Goal: Information Seeking & Learning: Learn about a topic

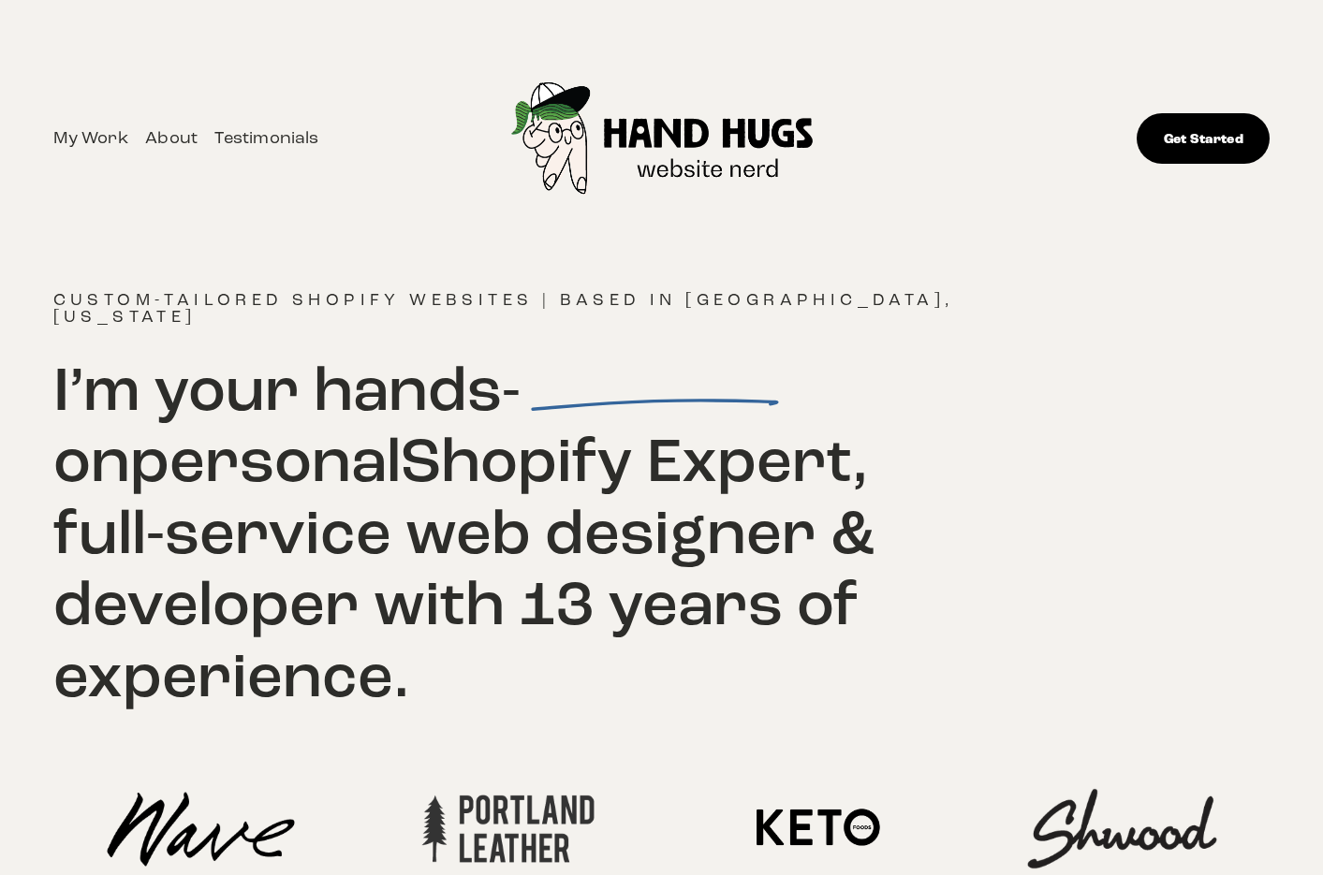
click at [111, 143] on link "My Work" at bounding box center [90, 138] width 75 height 29
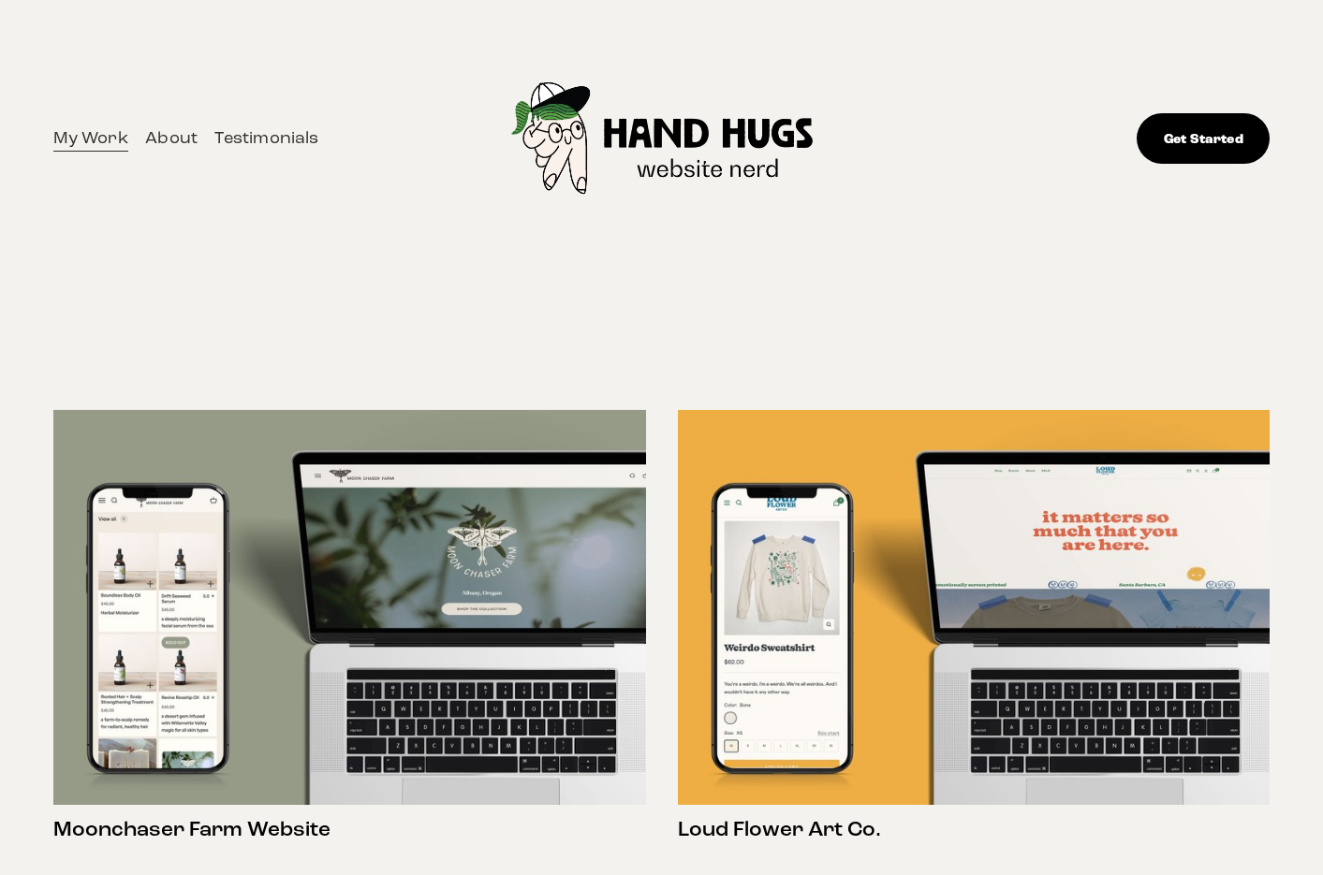
click at [169, 144] on link "About" at bounding box center [171, 138] width 52 height 29
click at [651, 128] on img at bounding box center [663, 139] width 376 height 235
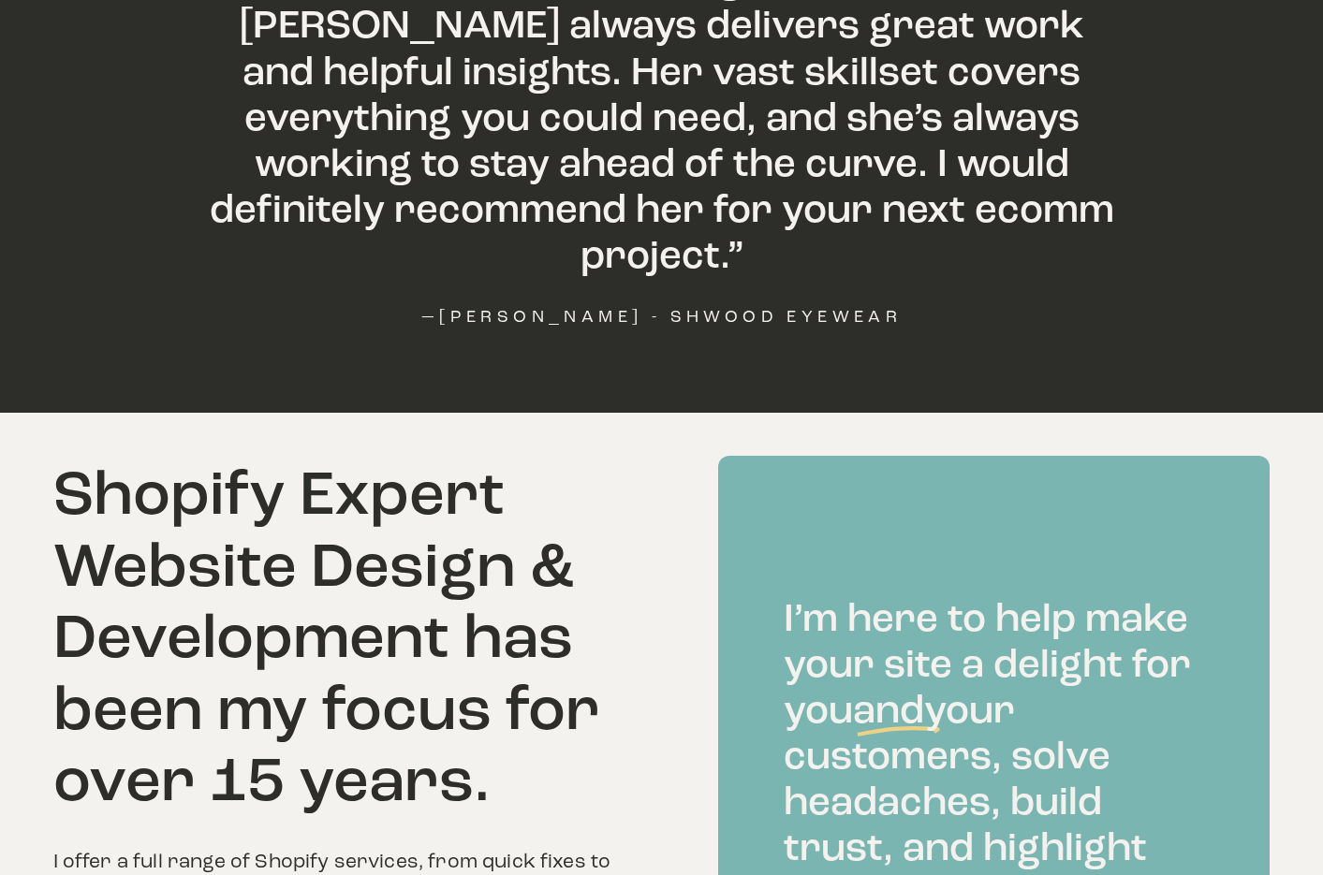
scroll to position [2033, 0]
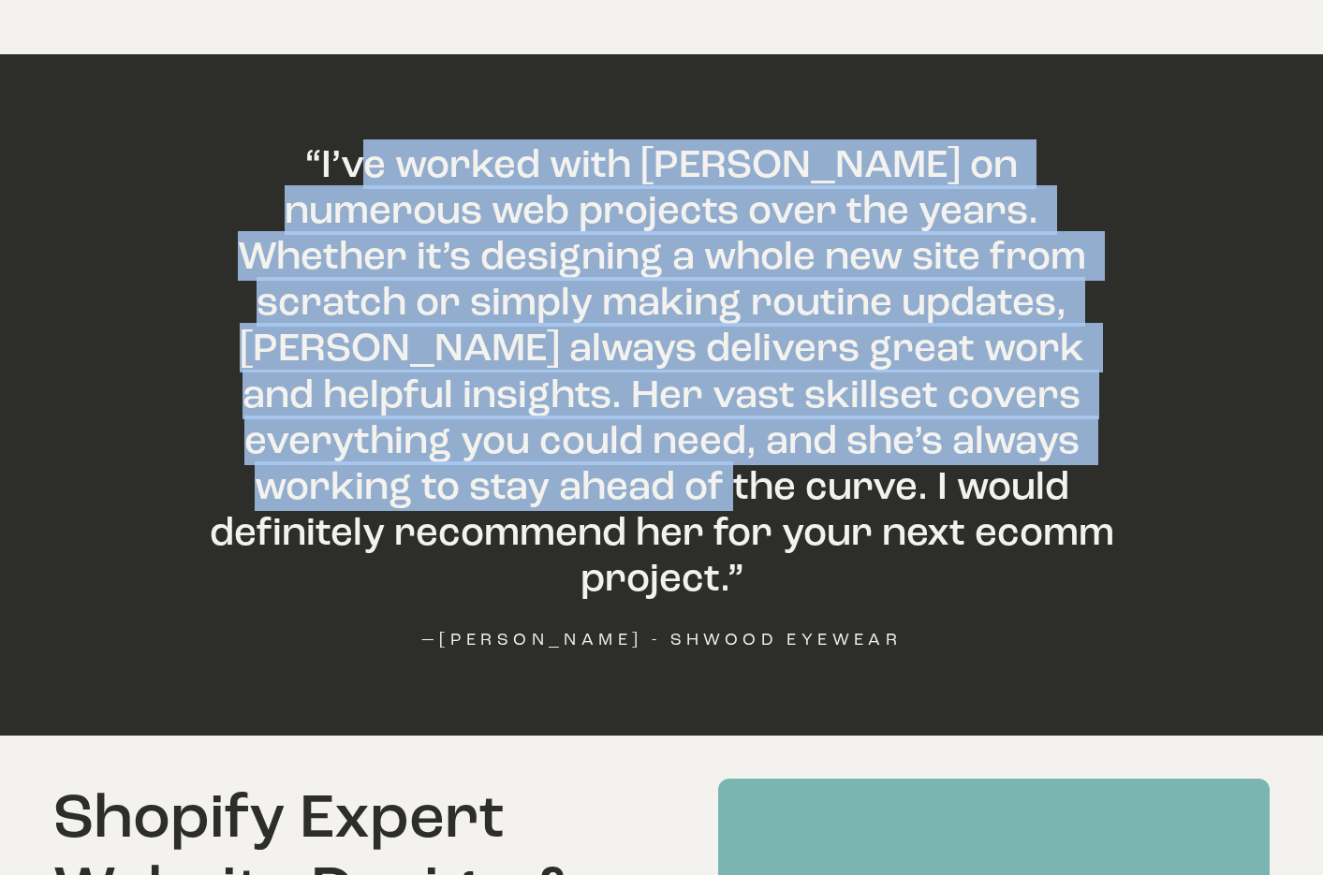
drag, startPoint x: 314, startPoint y: 108, endPoint x: 267, endPoint y: 418, distance: 313.4
click at [267, 417] on h3 "“I’ve worked with [PERSON_NAME] on numerous web projects over the years. Whethe…" at bounding box center [661, 371] width 910 height 460
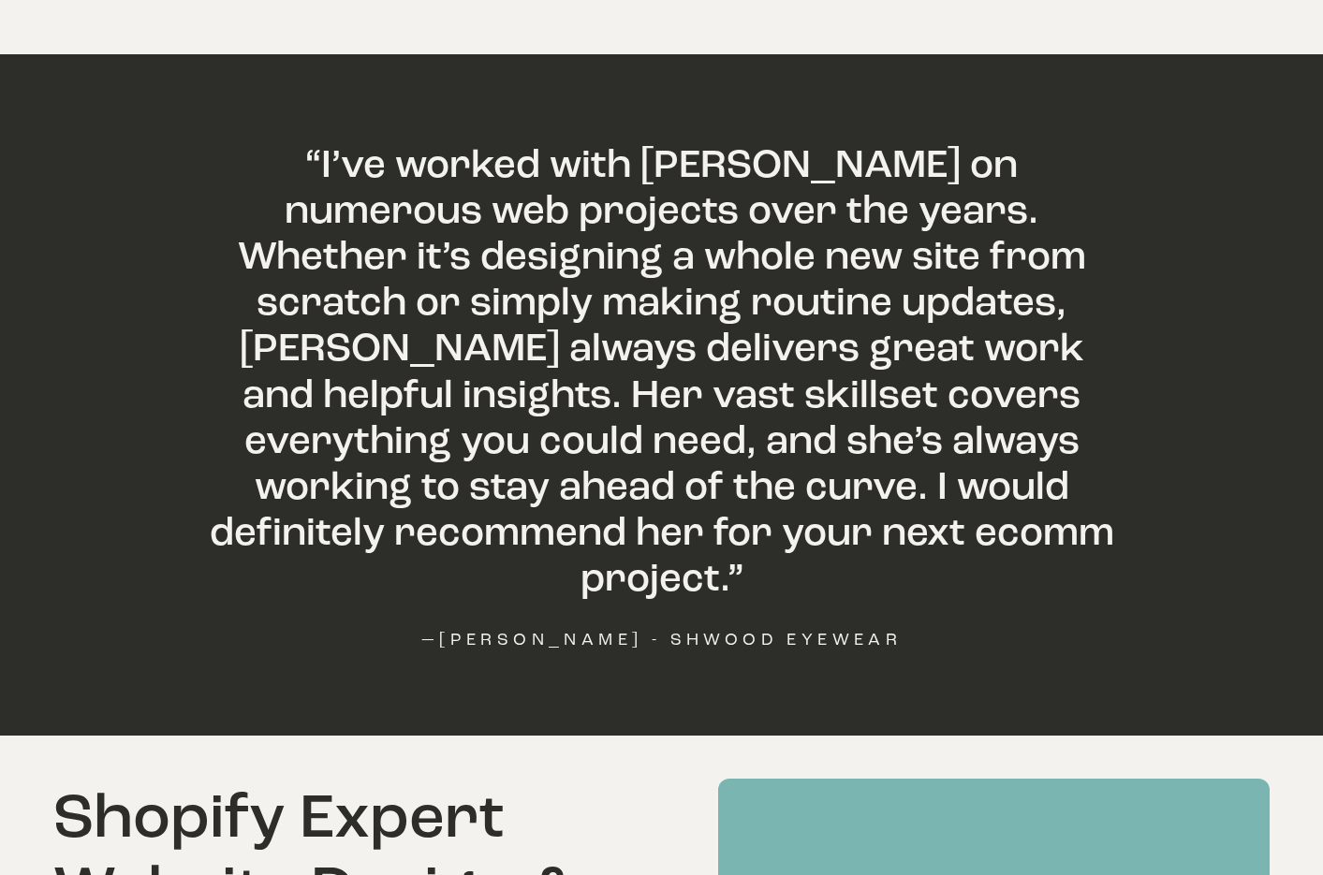
click at [267, 418] on h3 "“I’ve worked with [PERSON_NAME] on numerous web projects over the years. Whethe…" at bounding box center [661, 371] width 910 height 460
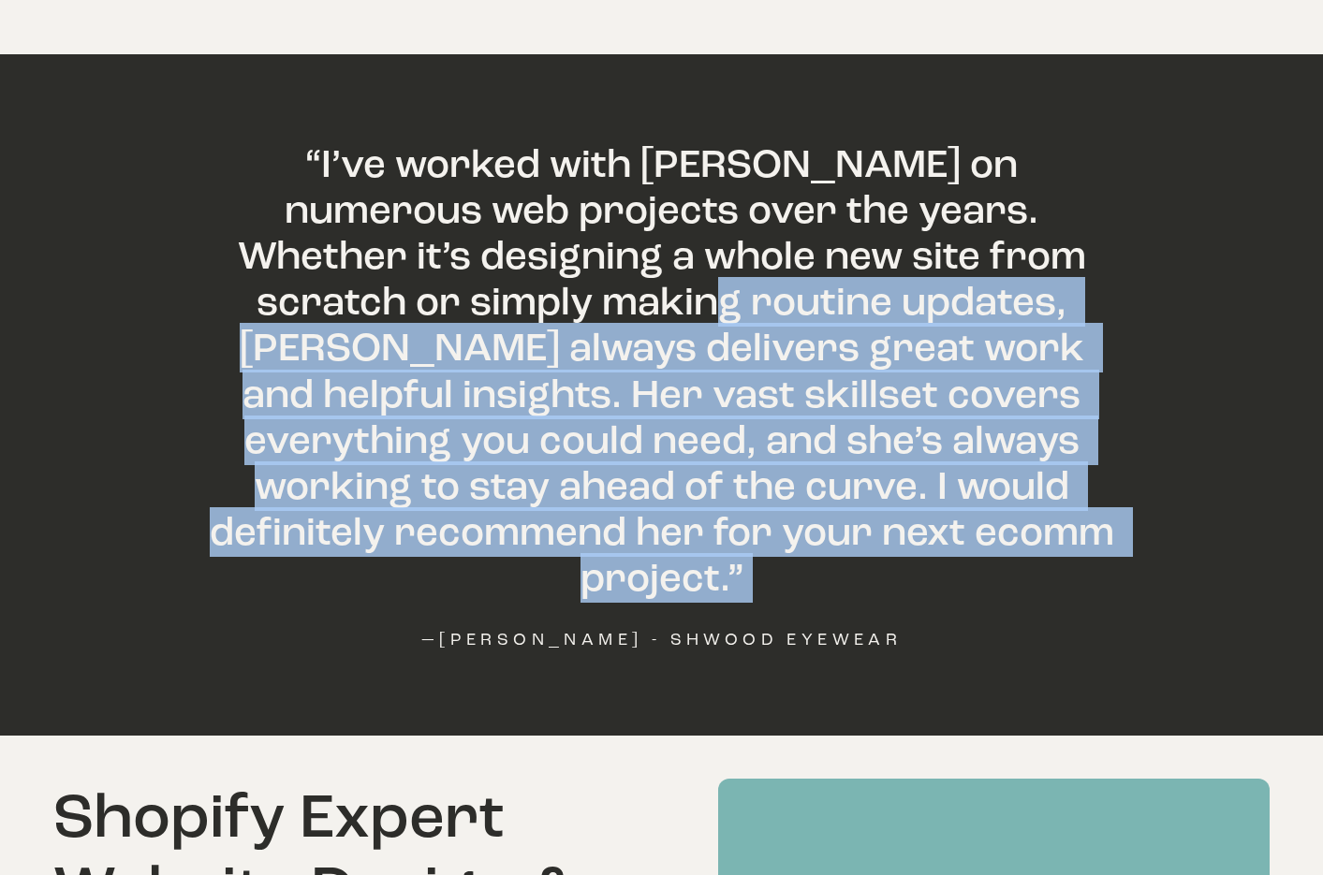
drag, startPoint x: 345, startPoint y: 473, endPoint x: 335, endPoint y: 205, distance: 267.9
click at [335, 206] on div "“I’ve worked with Jessie on numerous web projects over the years. Whether it’s …" at bounding box center [661, 394] width 910 height 506
click at [335, 204] on h3 "“I’ve worked with [PERSON_NAME] on numerous web projects over the years. Whethe…" at bounding box center [661, 371] width 910 height 460
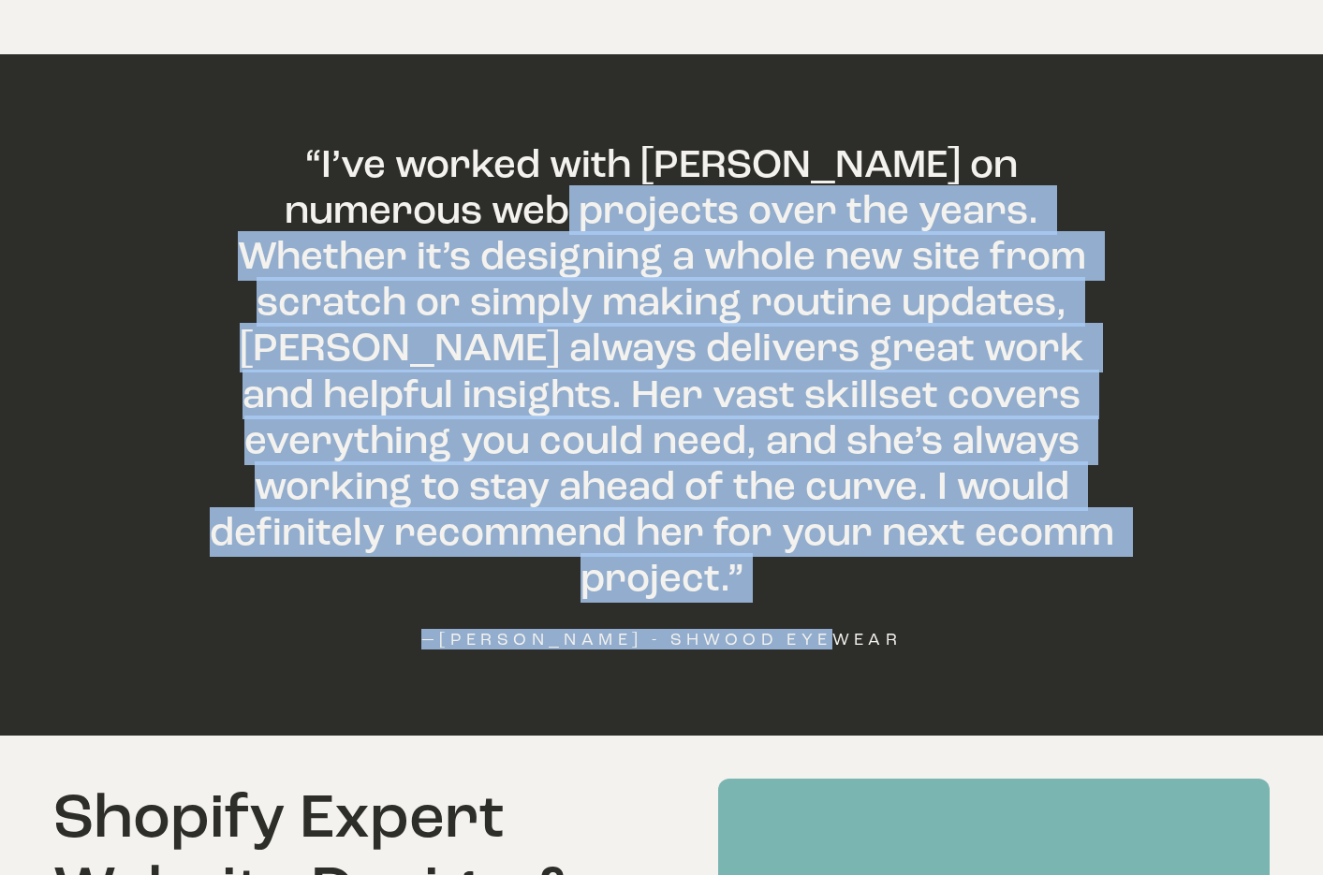
drag, startPoint x: 335, startPoint y: 140, endPoint x: 322, endPoint y: 606, distance: 465.5
click at [323, 604] on div "“I’ve worked with Jessie on numerous web projects over the years. Whether it’s …" at bounding box center [661, 395] width 1323 height 682
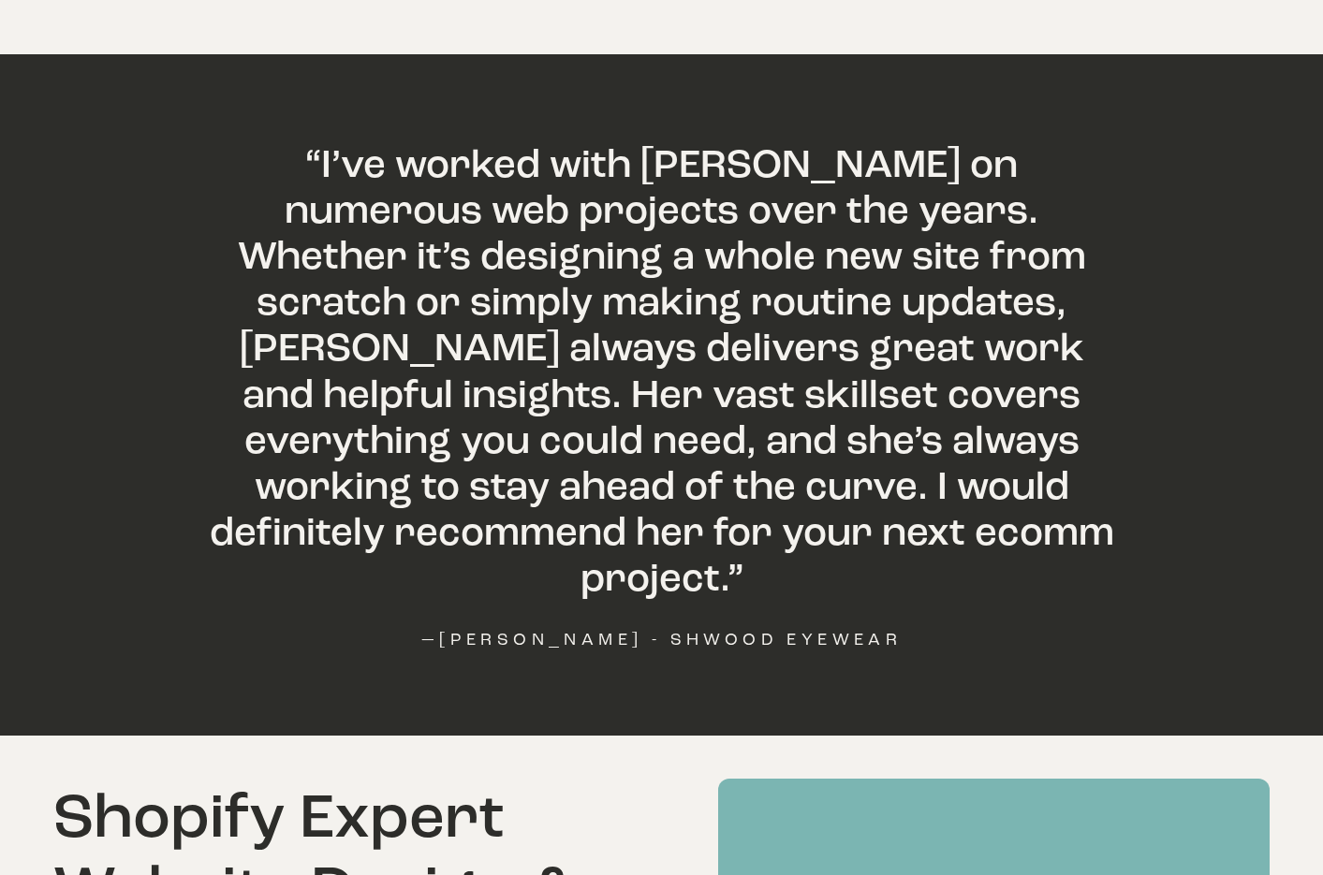
click at [322, 607] on div "“I’ve worked with Jessie on numerous web projects over the years. Whether it’s …" at bounding box center [661, 395] width 1323 height 682
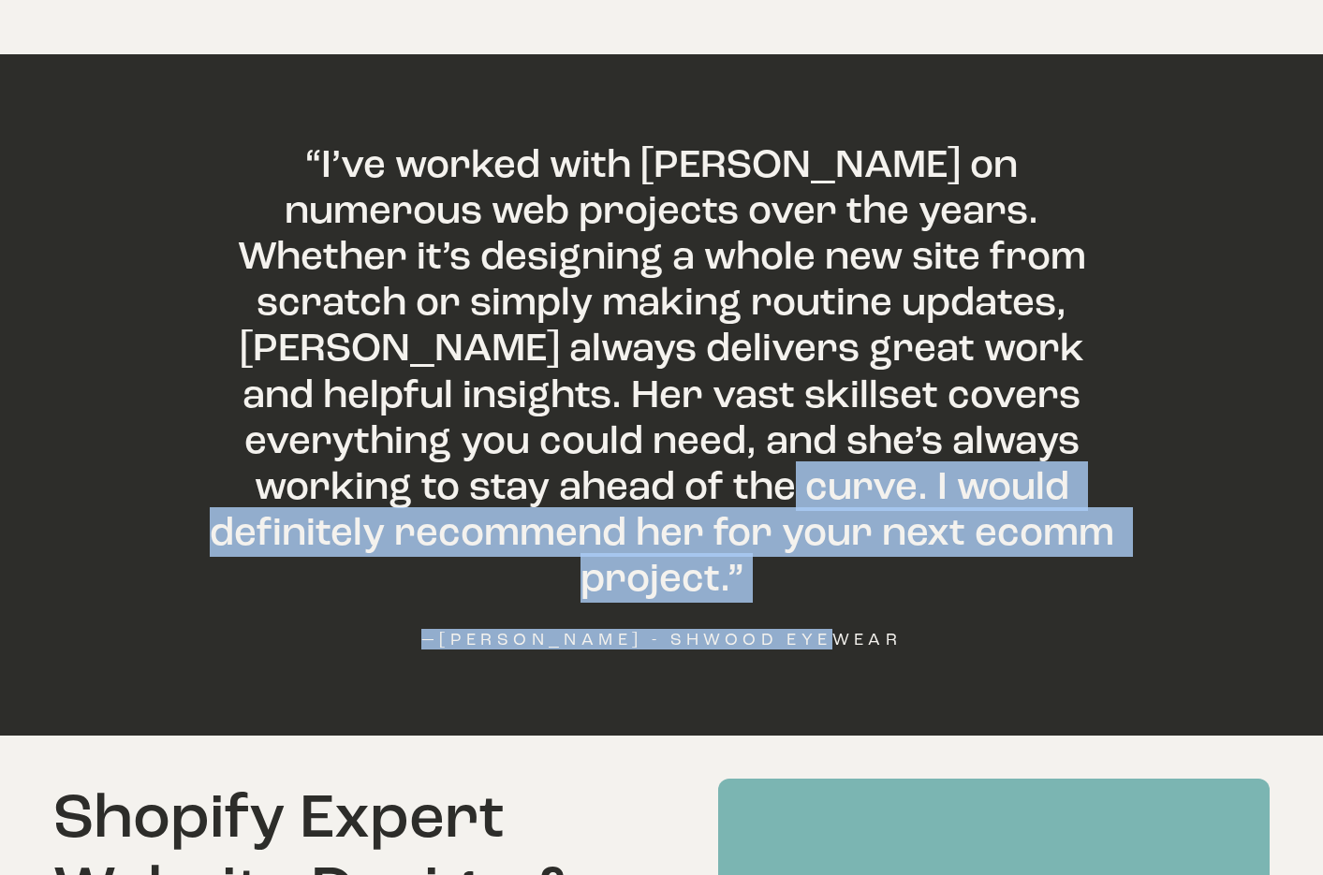
drag, startPoint x: 321, startPoint y: 610, endPoint x: 320, endPoint y: 333, distance: 277.1
click at [320, 346] on div "“I’ve worked with Jessie on numerous web projects over the years. Whether it’s …" at bounding box center [661, 395] width 1323 height 682
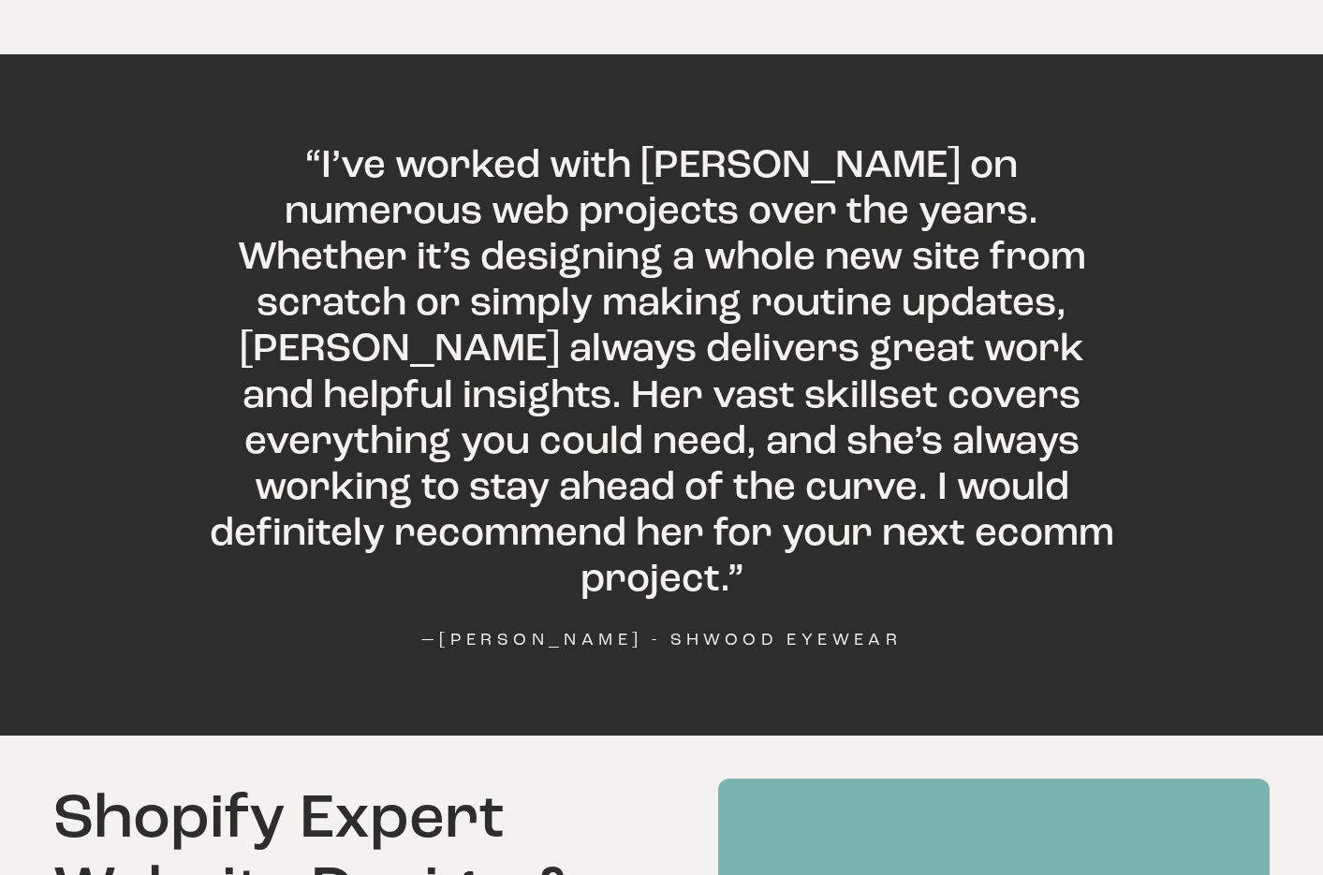
click at [320, 301] on h3 "“I’ve worked with [PERSON_NAME] on numerous web projects over the years. Whethe…" at bounding box center [661, 371] width 910 height 460
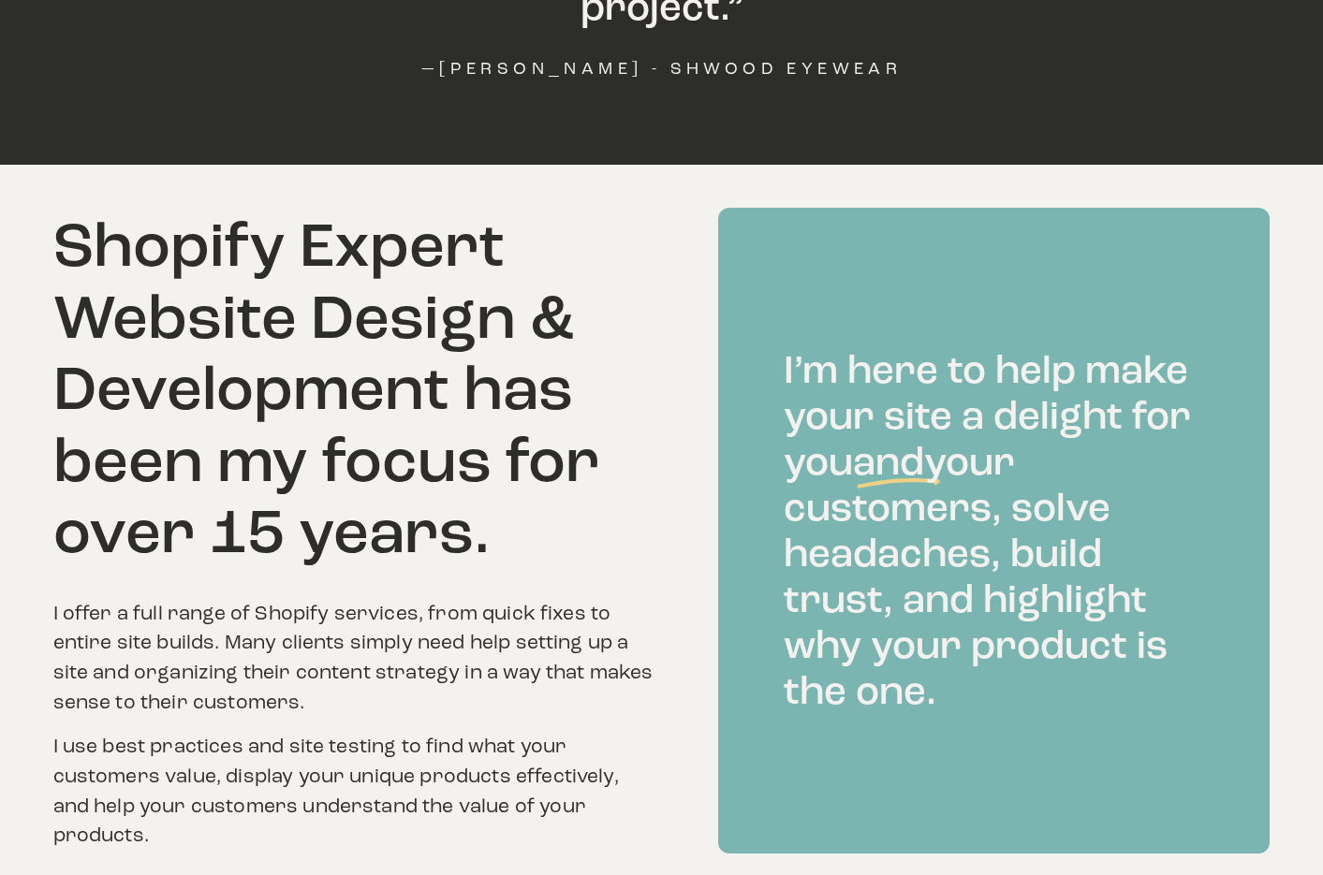
scroll to position [2663, 0]
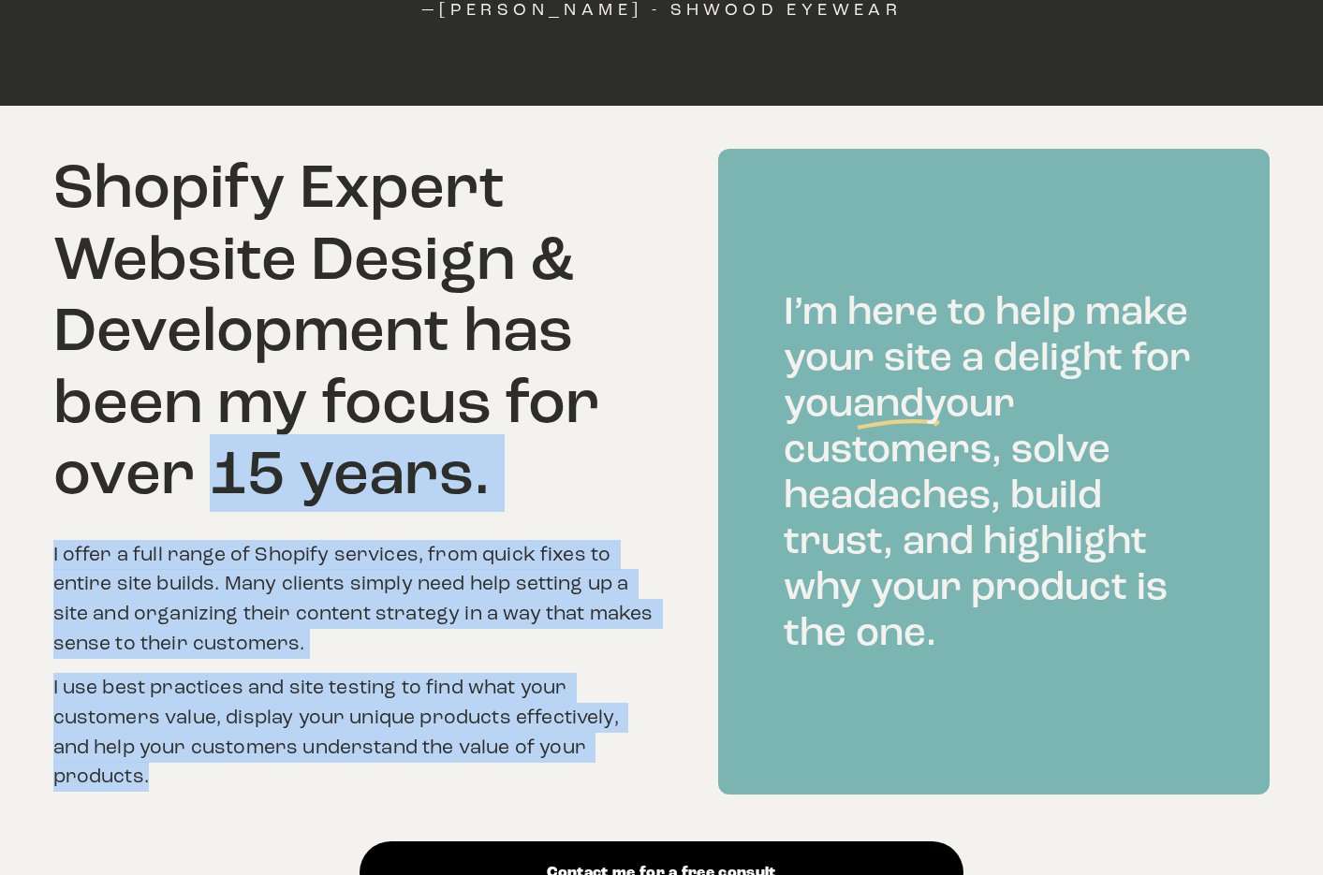
drag, startPoint x: 221, startPoint y: 385, endPoint x: 213, endPoint y: 649, distance: 264.1
click at [213, 649] on div "Shopify Expert Website Design & Development has been my focus for over 15 years…" at bounding box center [355, 472] width 604 height 640
click at [212, 673] on p "I use best practices and site testing to find what your customers value, displa…" at bounding box center [355, 732] width 604 height 119
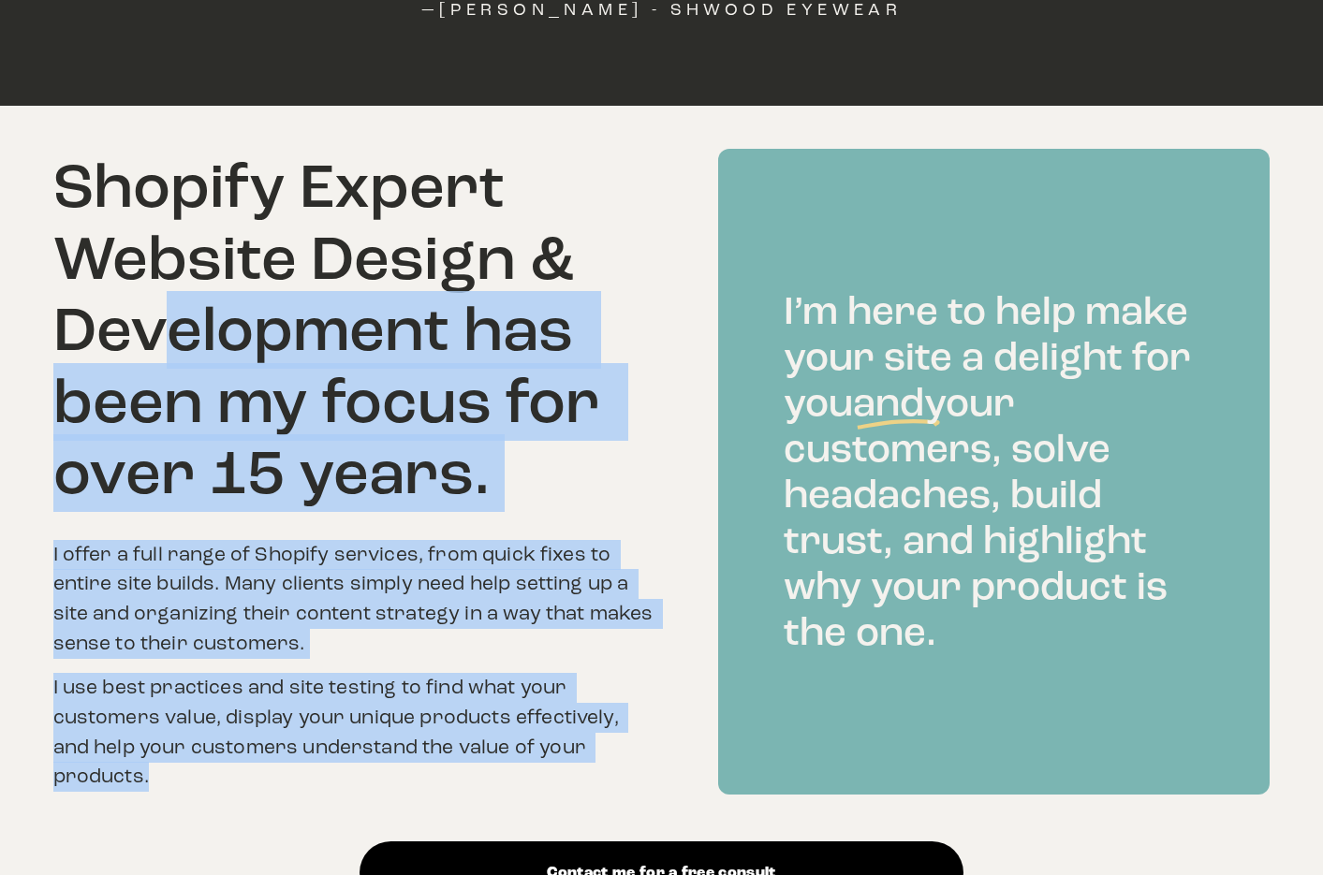
drag, startPoint x: 212, startPoint y: 653, endPoint x: 167, endPoint y: 187, distance: 468.4
click at [167, 187] on div "Shopify Expert Website Design & Development has been my focus for over 15 years…" at bounding box center [355, 472] width 604 height 640
click at [167, 187] on h2 "Shopify Expert Website Design & Development has been my focus for over 15 years." at bounding box center [355, 331] width 604 height 359
drag, startPoint x: 148, startPoint y: 319, endPoint x: 145, endPoint y: 650, distance: 330.5
click at [145, 650] on div "Shopify Expert Website Design & Development has been my focus for over 15 years…" at bounding box center [355, 472] width 604 height 640
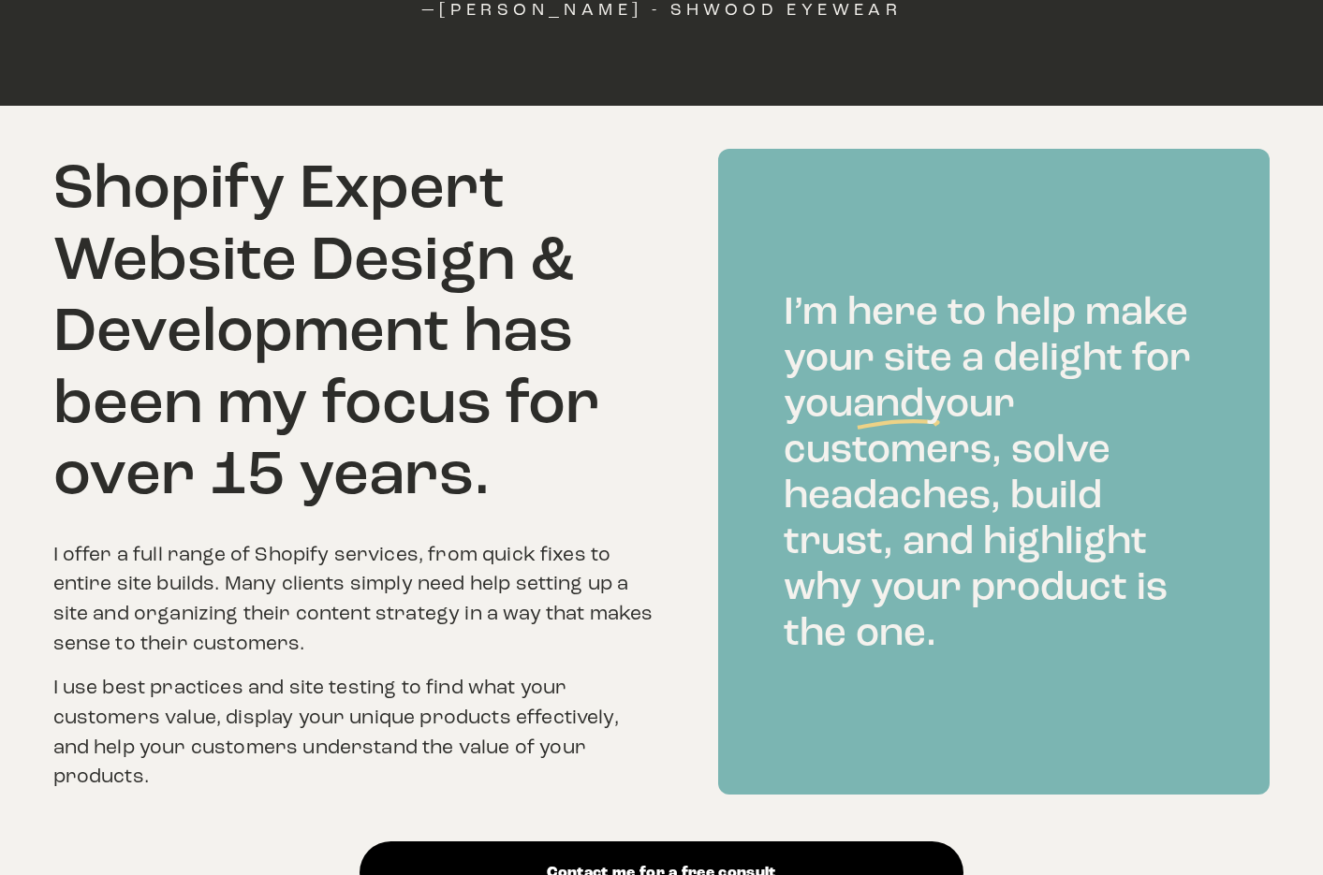
click at [145, 673] on p "I use best practices and site testing to find what your customers value, displa…" at bounding box center [355, 732] width 604 height 119
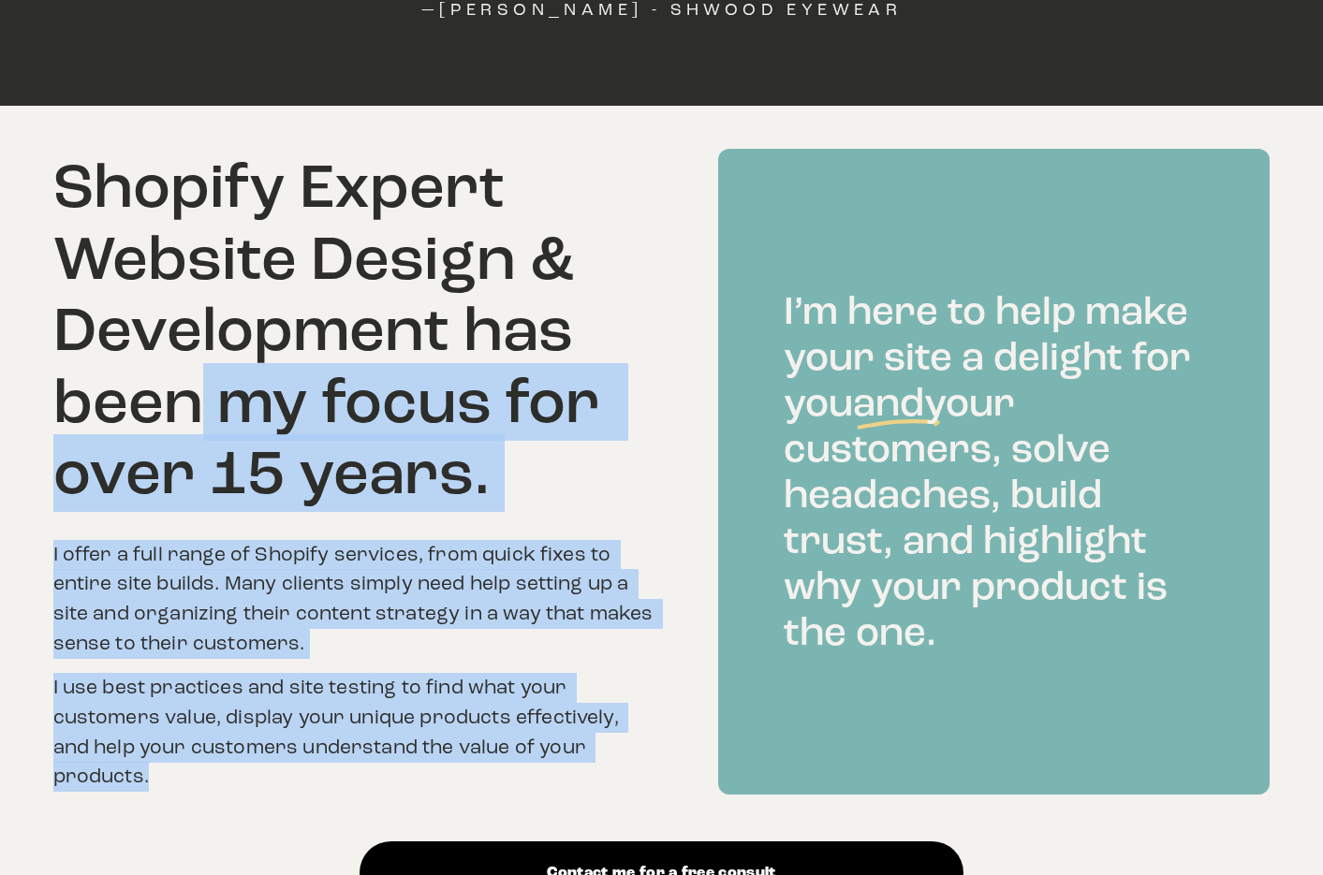
drag, startPoint x: 218, startPoint y: 687, endPoint x: 210, endPoint y: 264, distance: 423.3
click at [210, 268] on div "Contact me for a free consult Shopify Expert Website Design & Development has b…" at bounding box center [661, 527] width 1323 height 756
click at [210, 264] on h2 "Shopify Expert Website Design & Development has been my focus for over 15 years." at bounding box center [355, 331] width 604 height 359
drag, startPoint x: 370, startPoint y: 335, endPoint x: 1105, endPoint y: 774, distance: 856.1
click at [1105, 774] on div "Contact me for a free consult Shopify Expert Website Design & Development has b…" at bounding box center [661, 527] width 1323 height 756
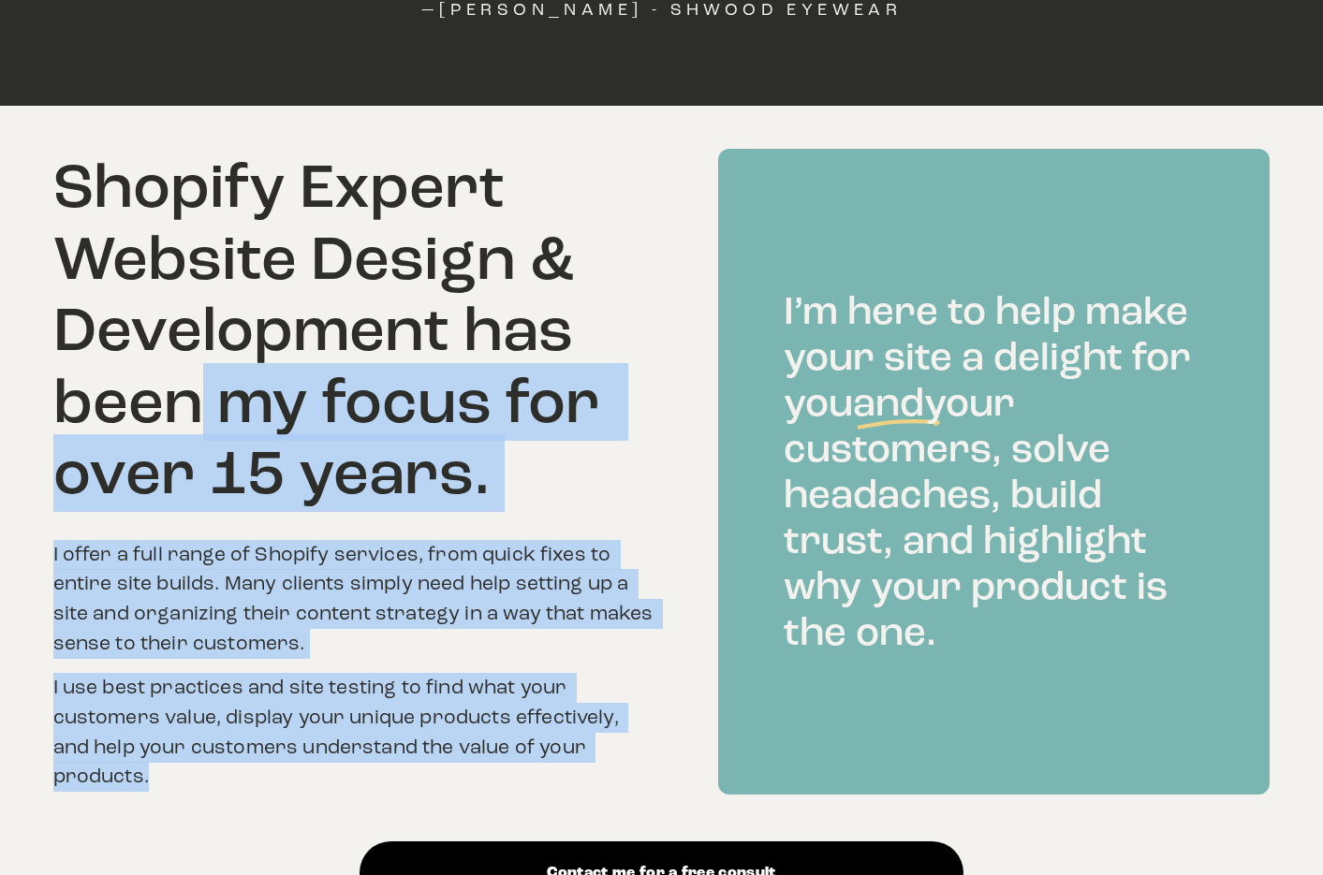
click at [1089, 757] on div "Contact me for a free consult Shopify Expert Website Design & Development has b…" at bounding box center [661, 527] width 1323 height 756
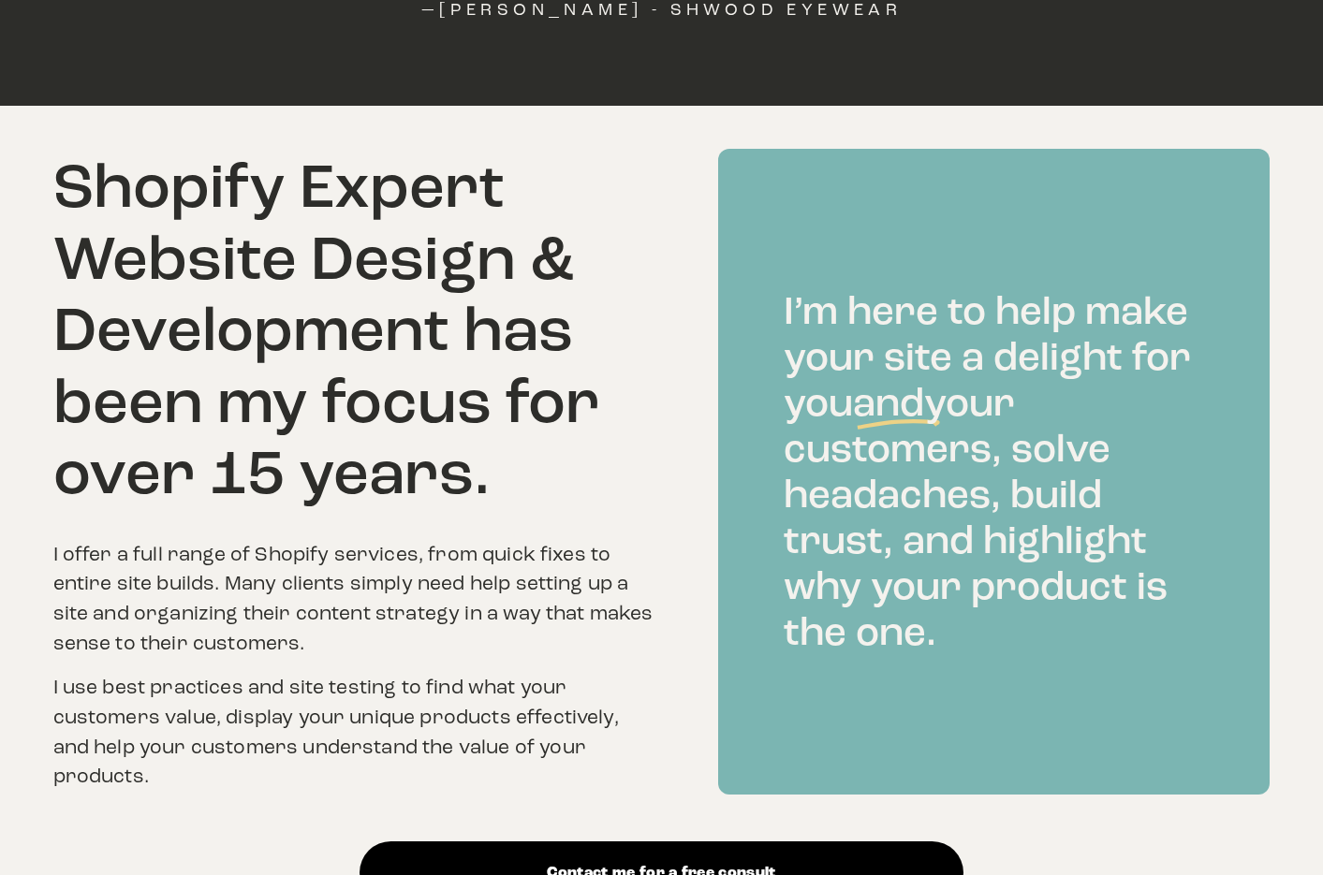
scroll to position [2666, 0]
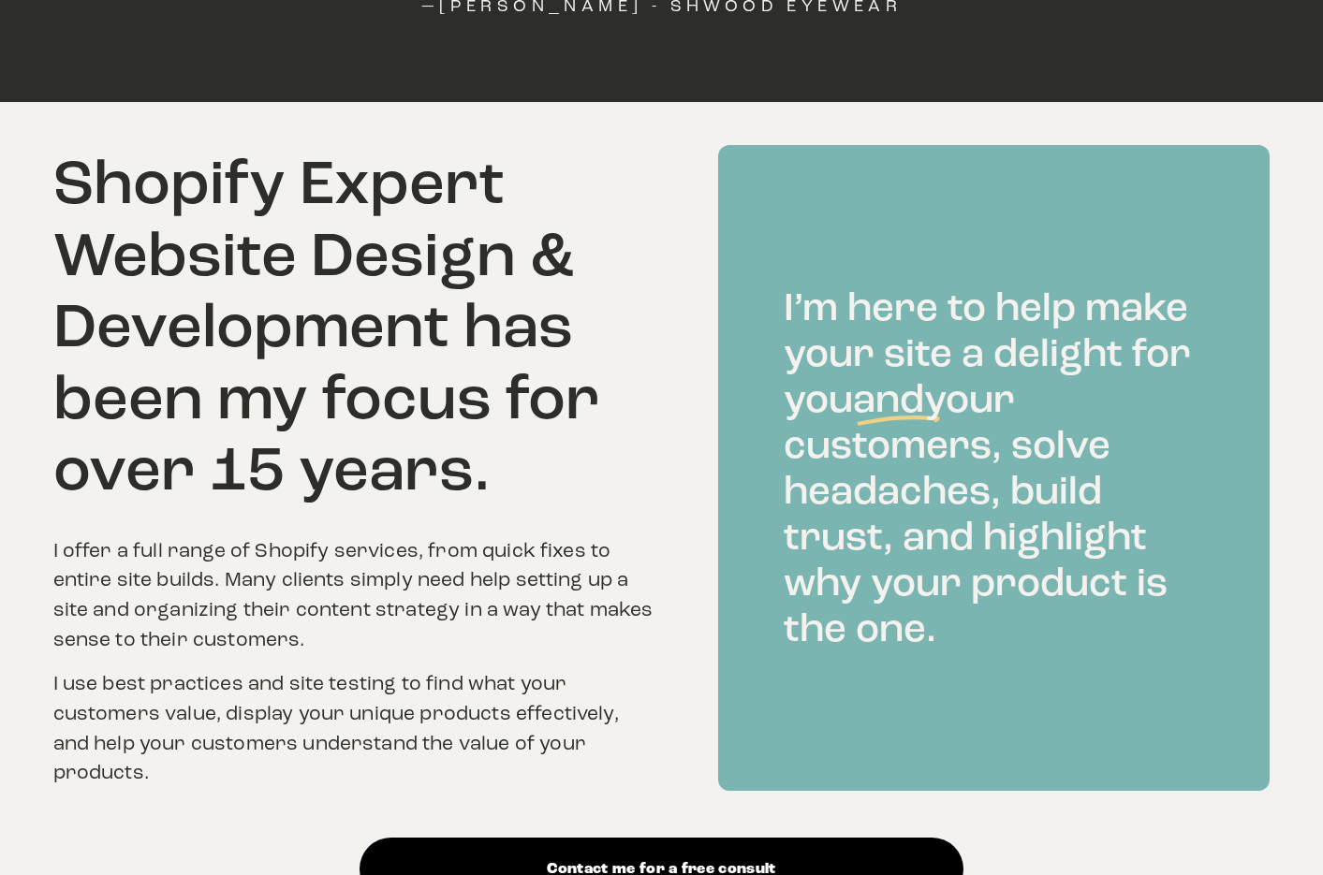
drag, startPoint x: 332, startPoint y: 282, endPoint x: 1006, endPoint y: 635, distance: 760.9
click at [1006, 635] on div "Contact me for a free consult Shopify Expert Website Design & Development has b…" at bounding box center [661, 523] width 1323 height 756
click at [1020, 640] on div "I’m here to help make your site a delight for you and your customers, solve hea…" at bounding box center [994, 468] width 552 height 646
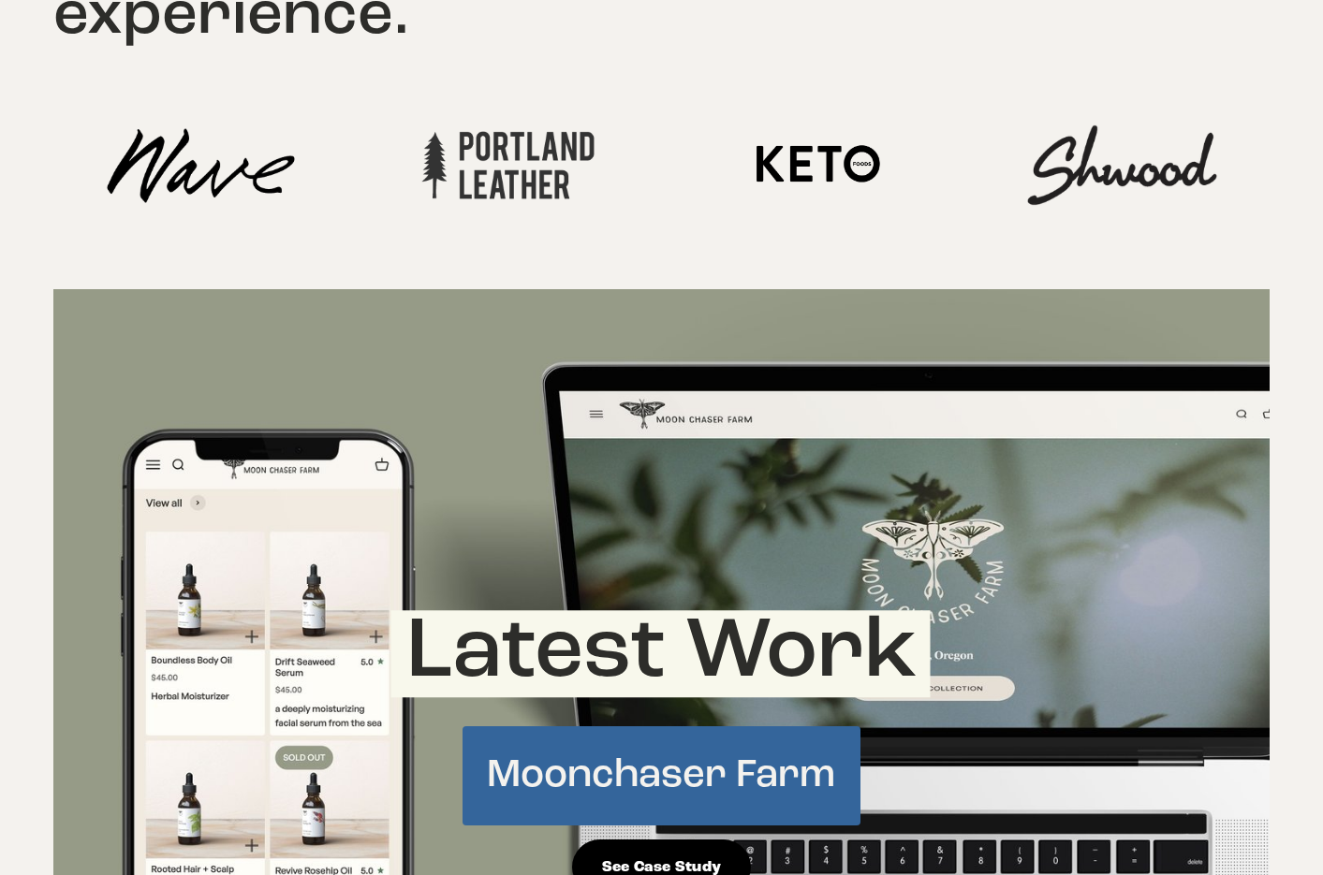
scroll to position [0, 0]
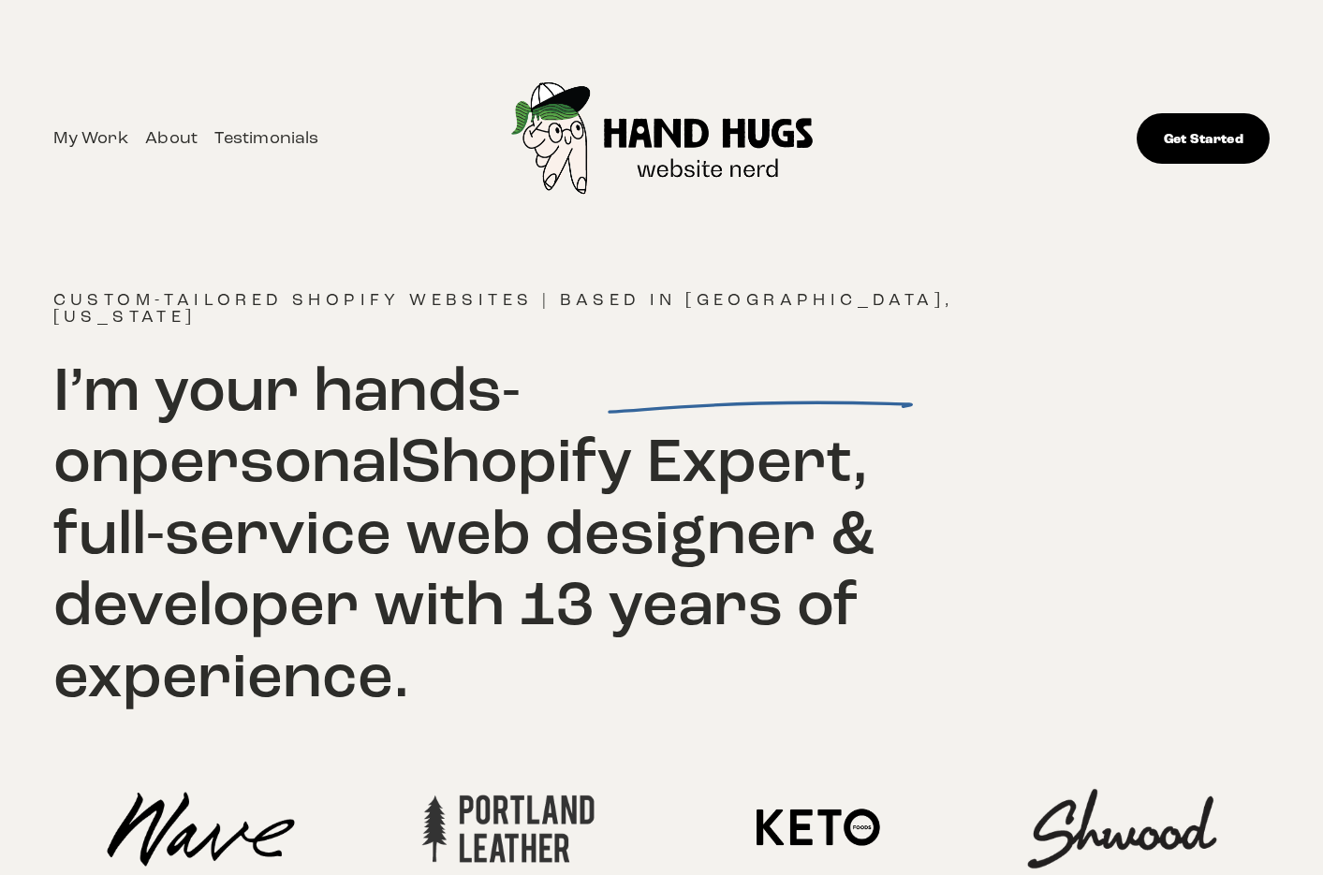
click at [169, 140] on link "About" at bounding box center [171, 138] width 52 height 29
